Goal: Task Accomplishment & Management: Manage account settings

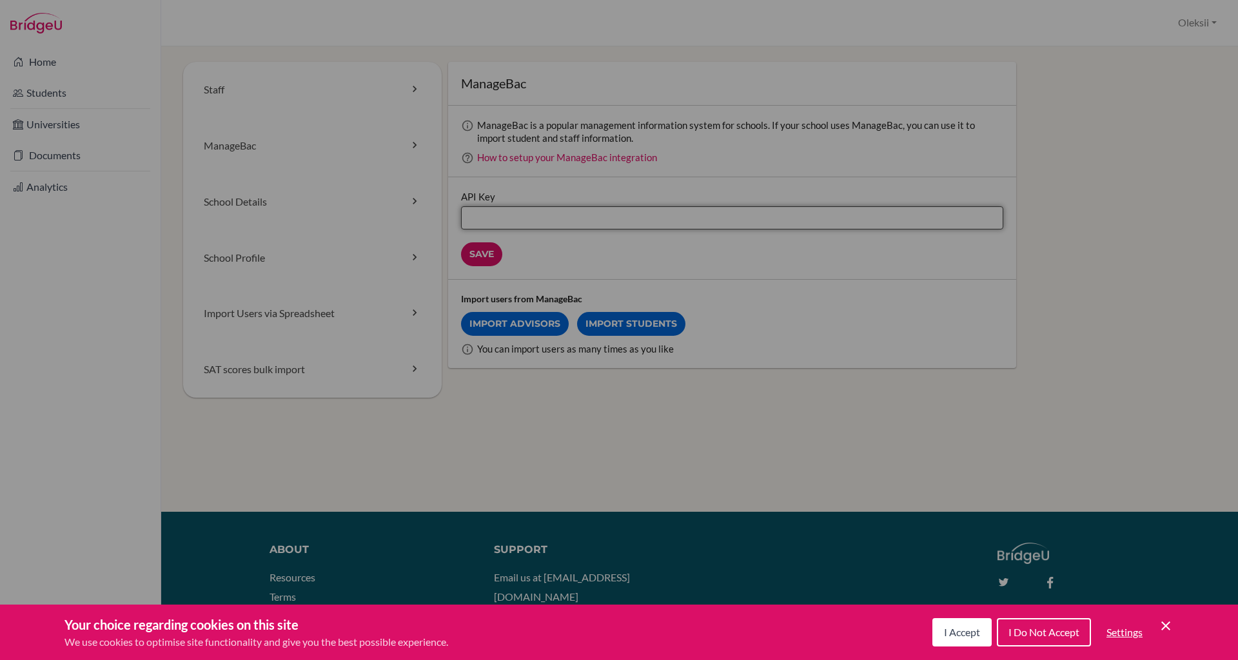
click at [496, 210] on input "API Key" at bounding box center [732, 217] width 542 height 23
paste input "7493cab17e2f7790e21b853d1701a1de78e6c8e4b88d567ff51a670287f9a388"
type input "7493cab17e2f7790e21b853d1701a1de78e6c8e4b88d567ff51a670287f9a388"
click at [472, 257] on input "Save" at bounding box center [481, 254] width 41 height 24
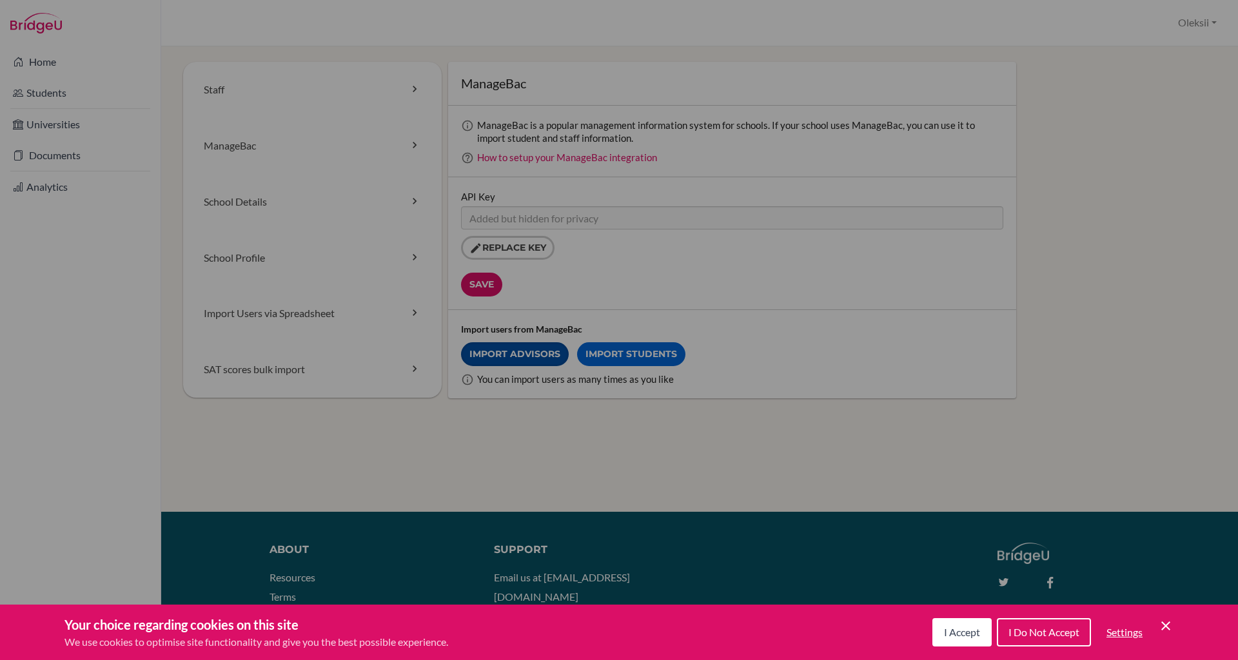
click at [510, 355] on link "Import Advisors" at bounding box center [515, 354] width 108 height 24
click at [635, 350] on link "Import Students" at bounding box center [631, 354] width 108 height 24
click at [34, 70] on link "Home" at bounding box center [80, 62] width 155 height 26
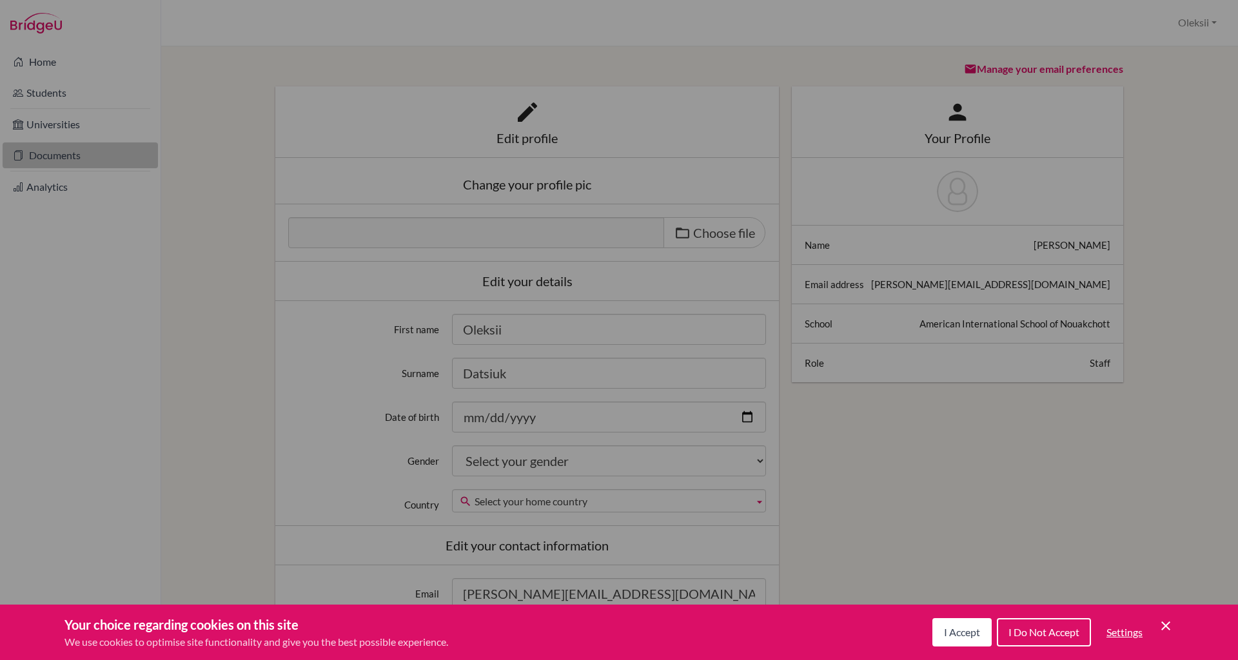
click at [55, 159] on link "Documents" at bounding box center [80, 155] width 155 height 26
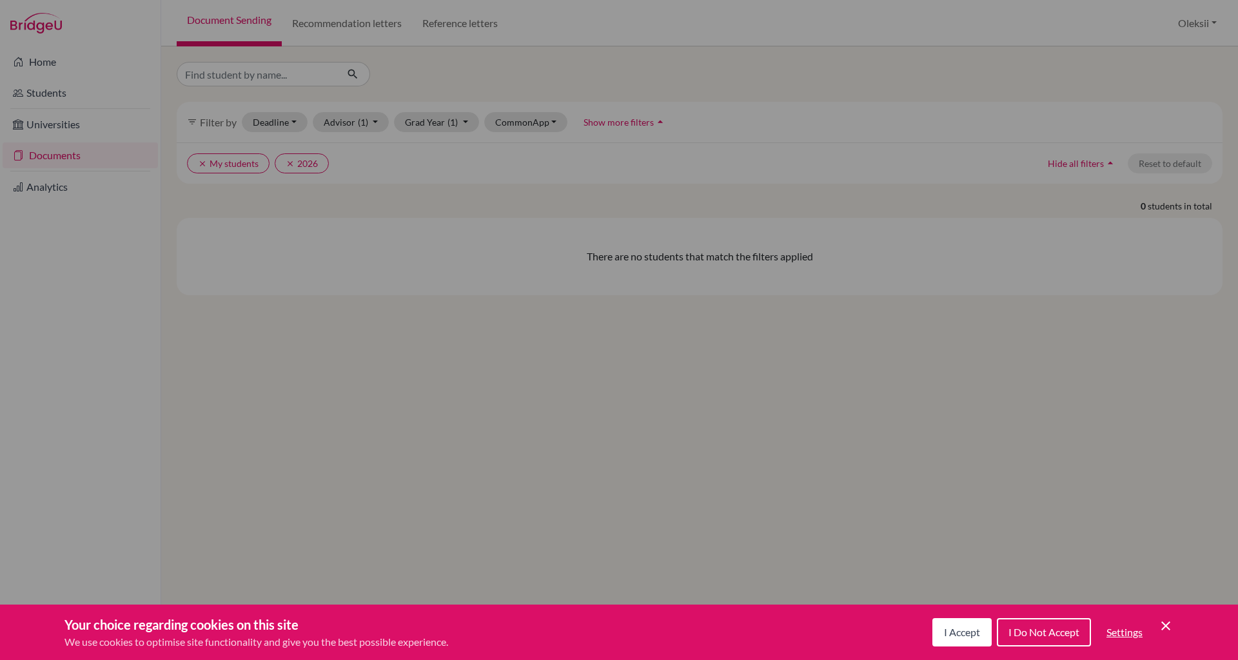
click at [63, 135] on link "Universities" at bounding box center [80, 125] width 155 height 26
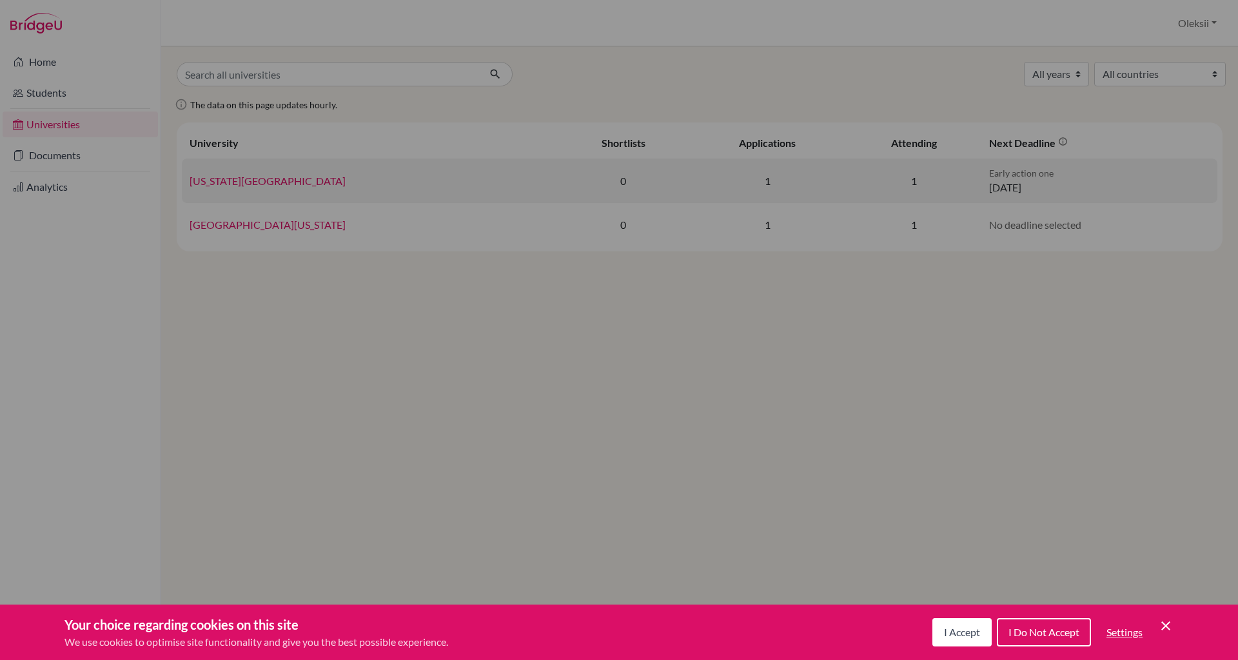
click at [293, 186] on link "North Carolina State University" at bounding box center [268, 181] width 156 height 12
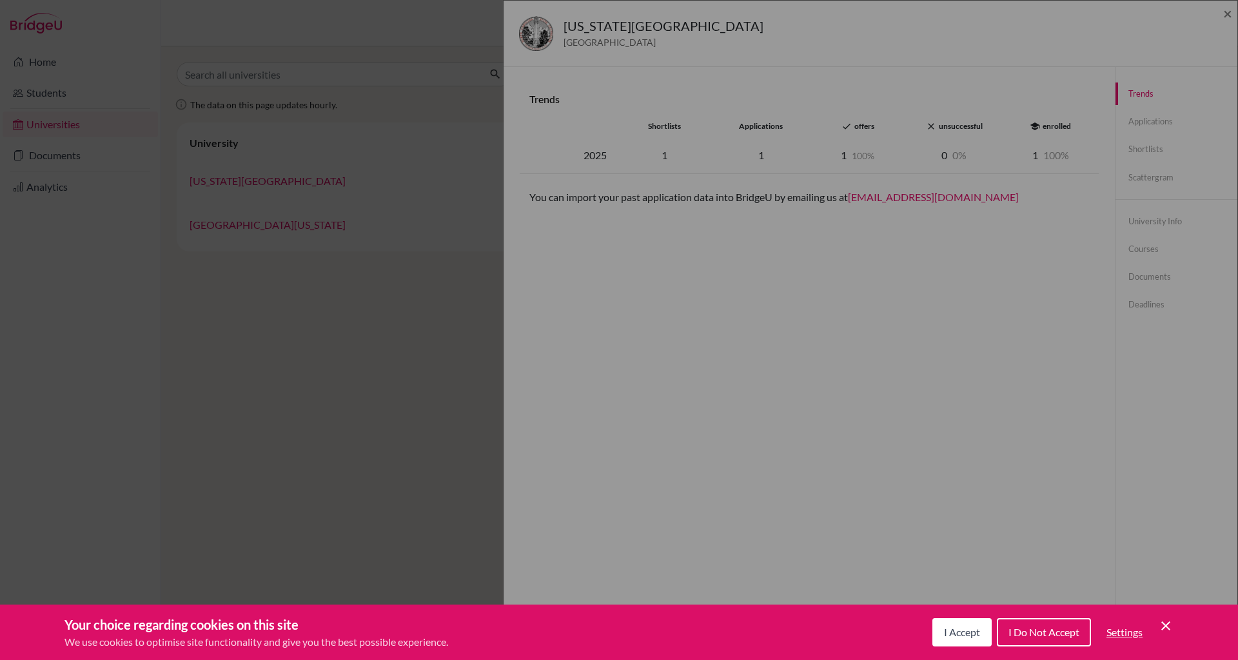
click at [244, 224] on div "North Carolina State University United States of America × Trends shortlists ap…" at bounding box center [619, 330] width 1238 height 660
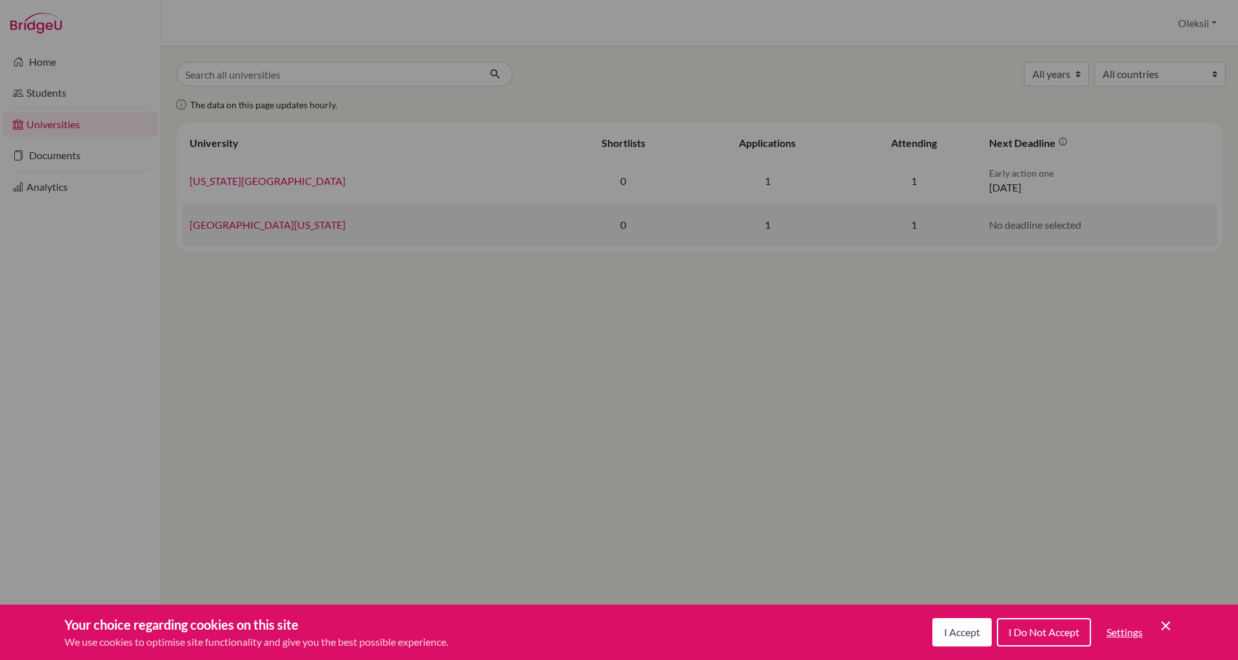
click at [240, 224] on link "University of Michigan" at bounding box center [268, 225] width 156 height 12
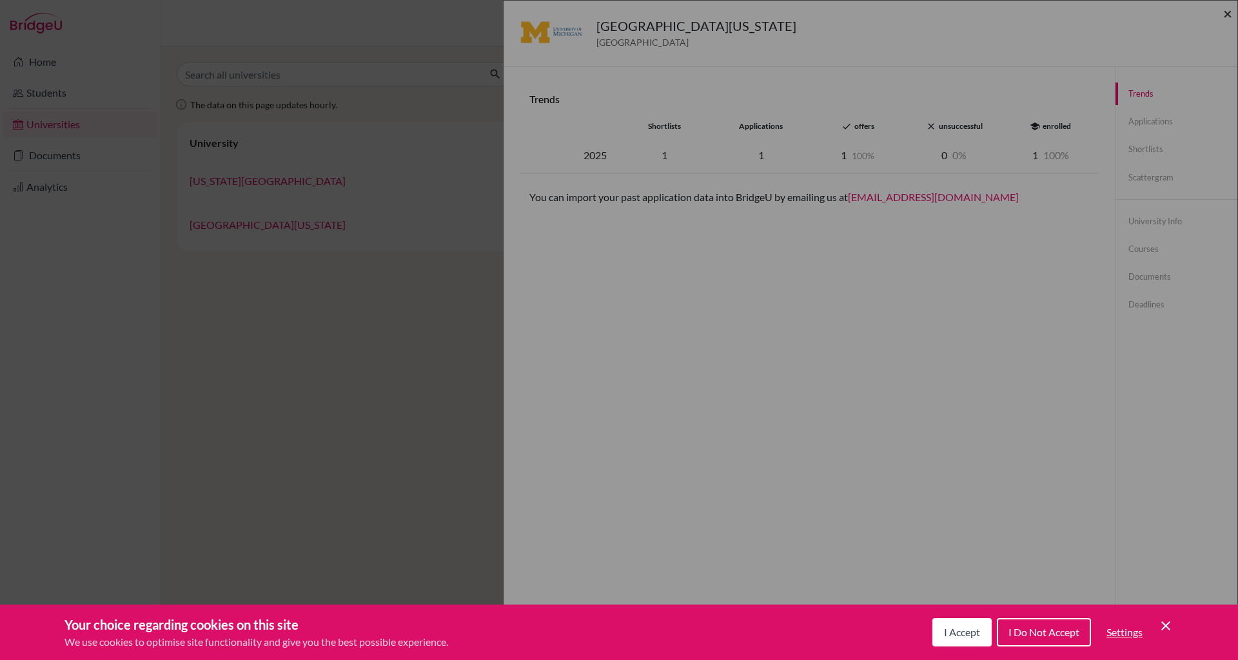
click at [1229, 14] on span "×" at bounding box center [1227, 13] width 9 height 19
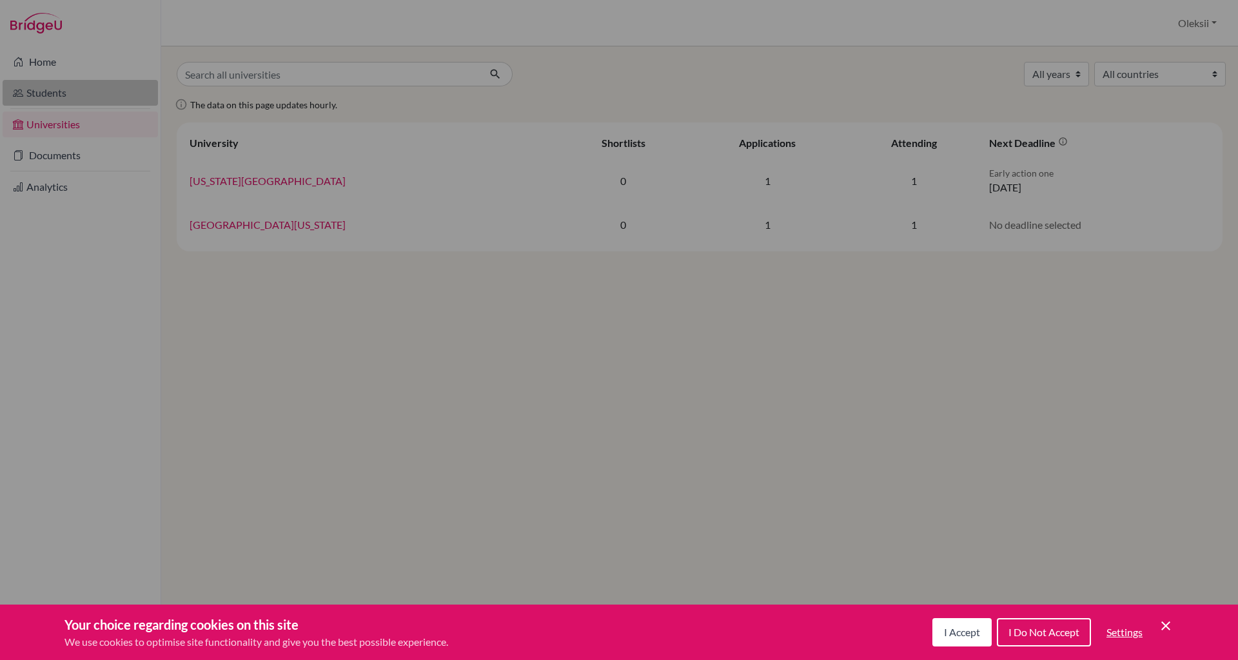
click at [48, 101] on link "Students" at bounding box center [80, 93] width 155 height 26
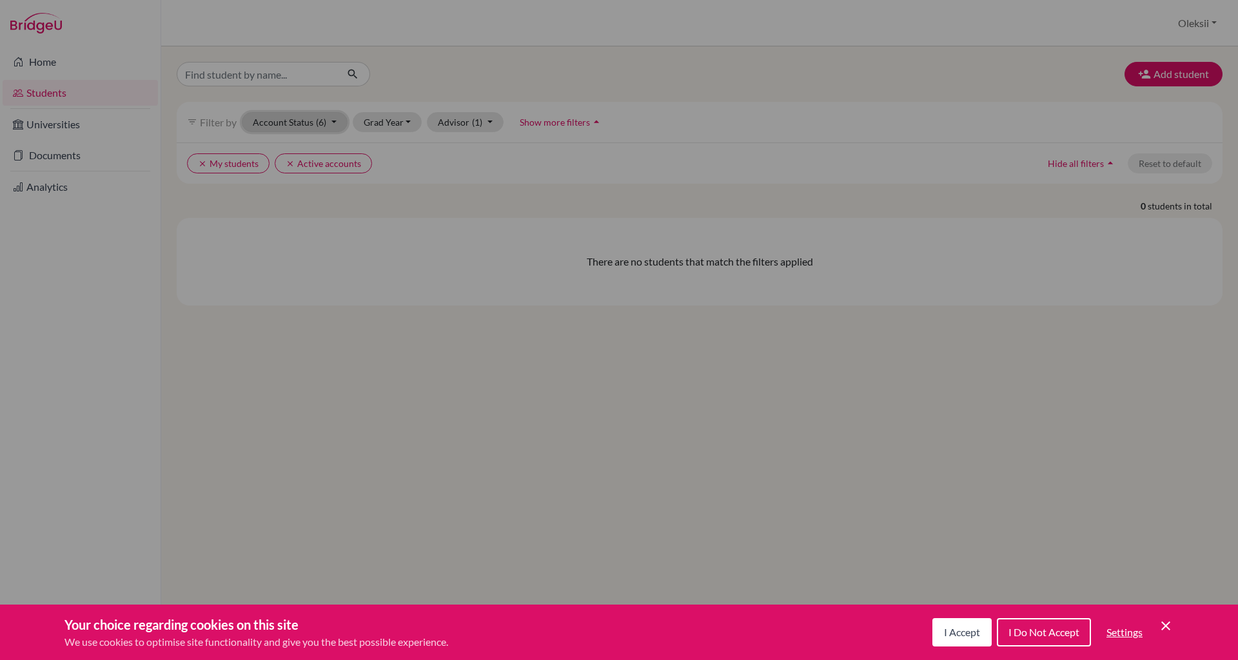
click at [315, 128] on button "Account Status (6)" at bounding box center [295, 122] width 106 height 20
click at [52, 130] on link "Universities" at bounding box center [80, 125] width 155 height 26
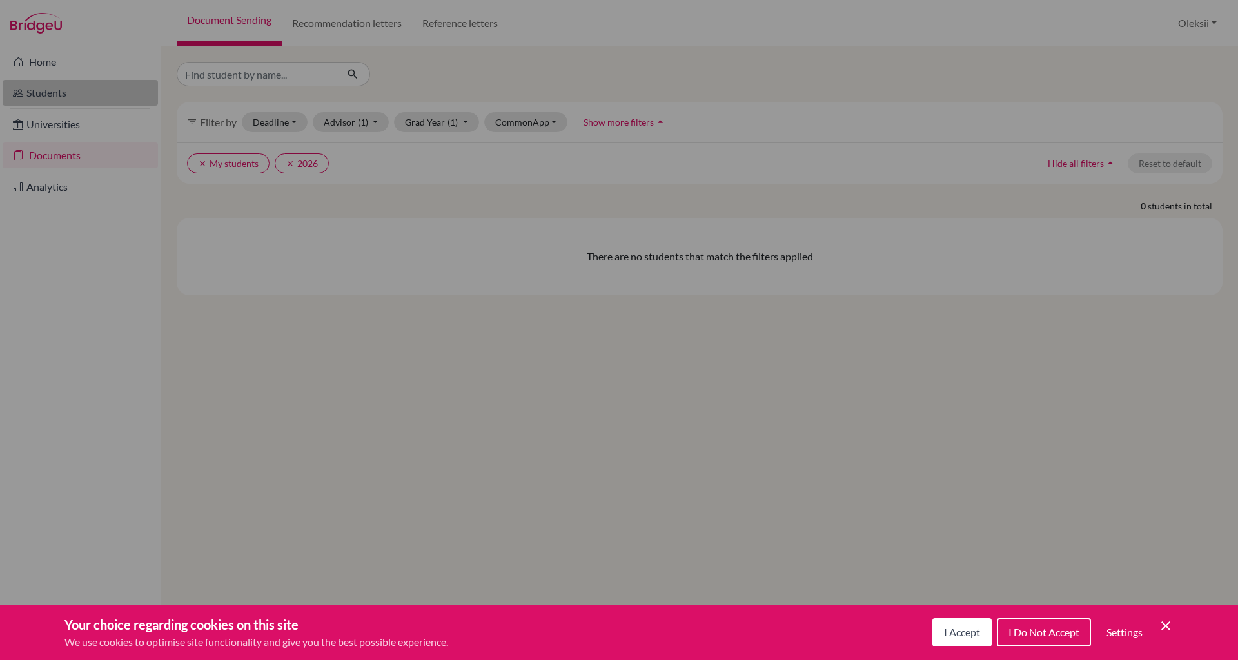
click at [50, 95] on link "Students" at bounding box center [80, 93] width 155 height 26
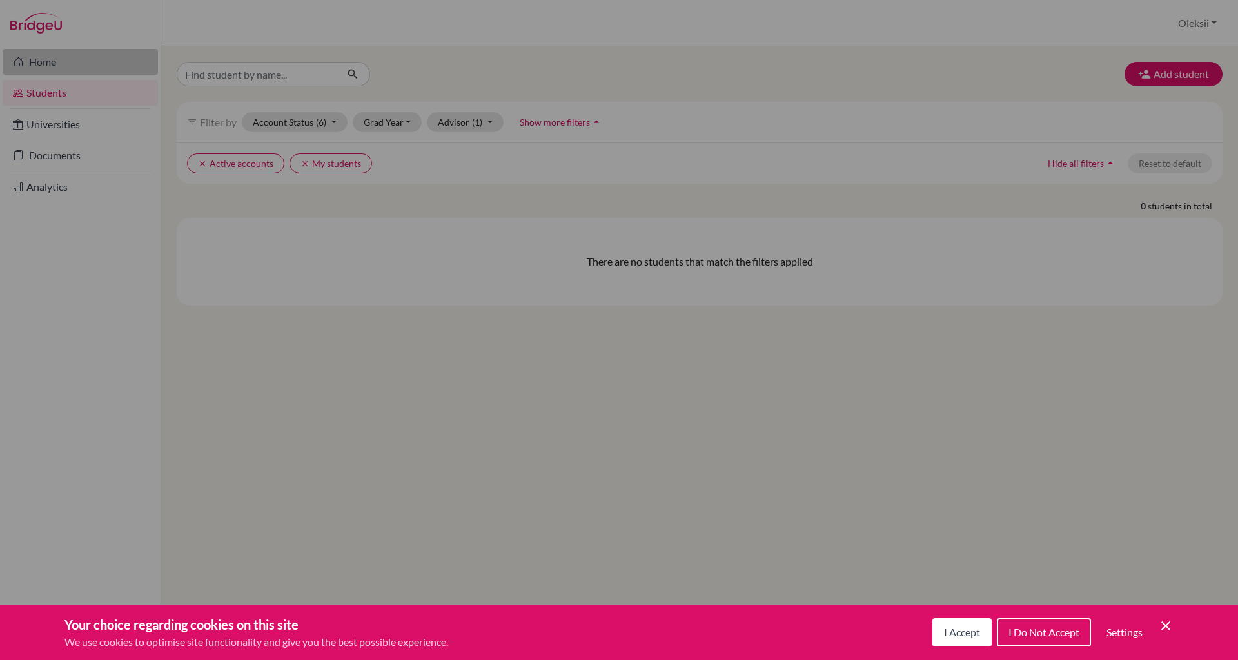
click at [54, 63] on link "Home" at bounding box center [80, 62] width 155 height 26
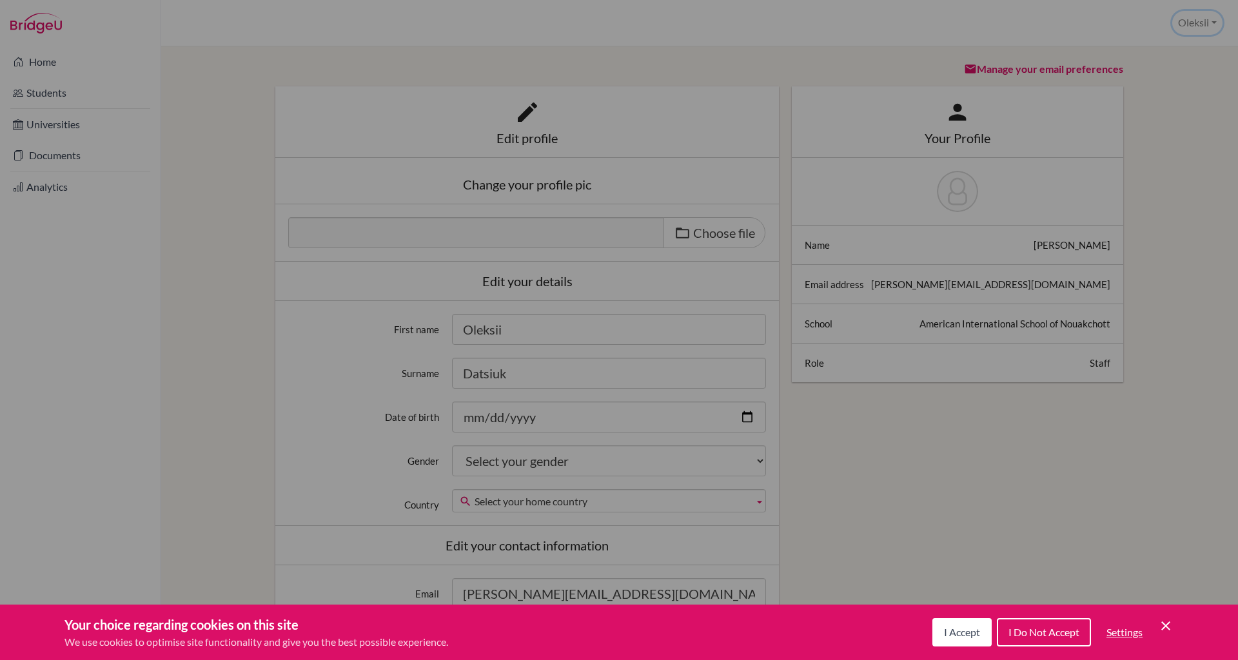
click at [1201, 24] on button "Oleksii" at bounding box center [1197, 23] width 50 height 24
click at [1203, 21] on button "Oleksii" at bounding box center [1197, 23] width 50 height 24
click at [1180, 66] on link "School Settings" at bounding box center [1171, 73] width 102 height 21
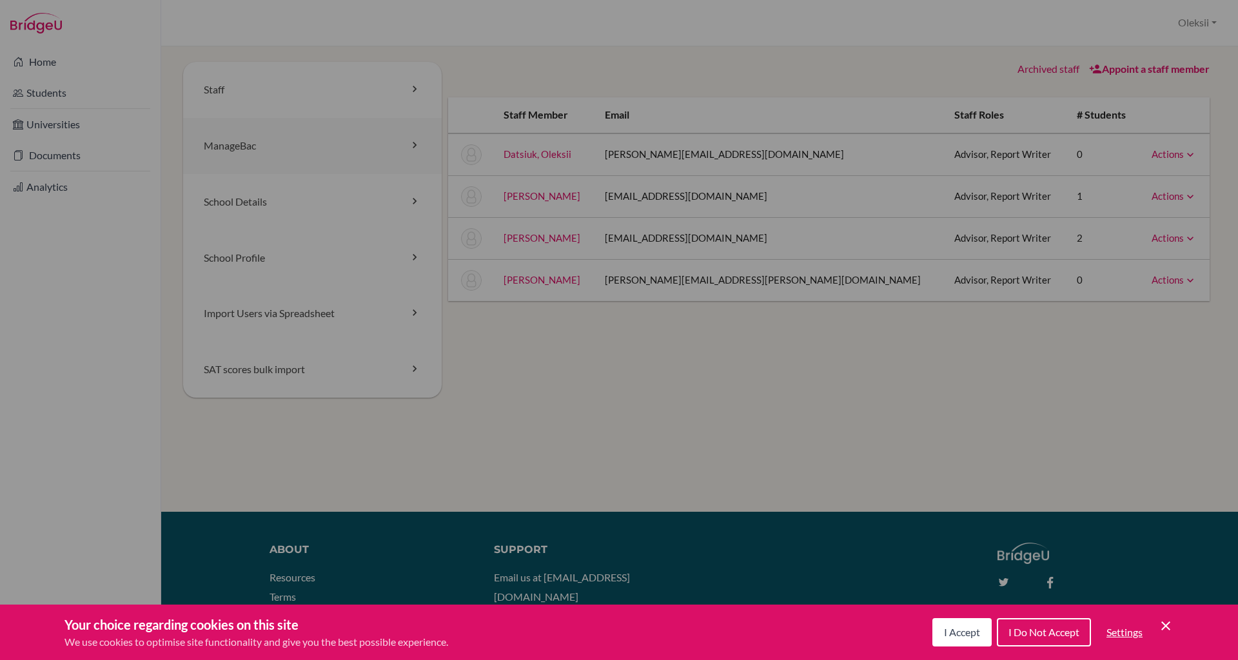
click at [249, 149] on link "ManageBac" at bounding box center [312, 146] width 258 height 56
